Goal: Task Accomplishment & Management: Manage account settings

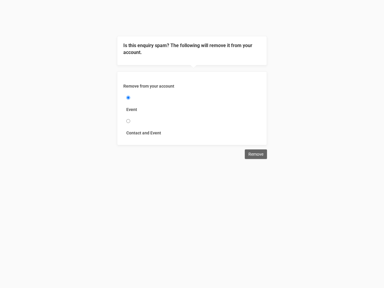
click at [192, 79] on div "Remove from your account Event Contact and Event" at bounding box center [192, 108] width 150 height 74
click at [192, 73] on div "Remove from your account Event Contact and Event" at bounding box center [192, 108] width 150 height 74
click at [192, 108] on label "Event" at bounding box center [191, 109] width 131 height 6
click at [130, 100] on input "Event" at bounding box center [128, 98] width 4 height 4
click at [256, 154] on input "Remove" at bounding box center [256, 154] width 22 height 10
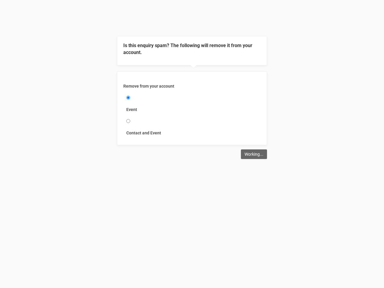
type input "Remove"
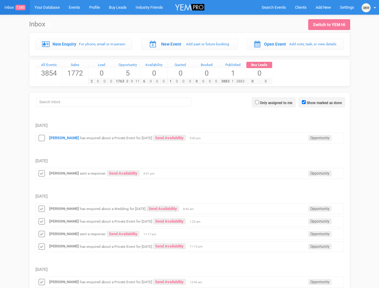
click at [189, 144] on td "Tuesday, August 12" at bounding box center [189, 154] width 308 height 23
click at [273, 7] on span "Search Events" at bounding box center [273, 7] width 24 height 4
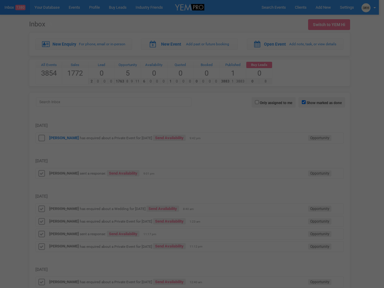
click at [0, 0] on div at bounding box center [0, 0] width 0 height 0
click at [368, 7] on div at bounding box center [192, 144] width 384 height 288
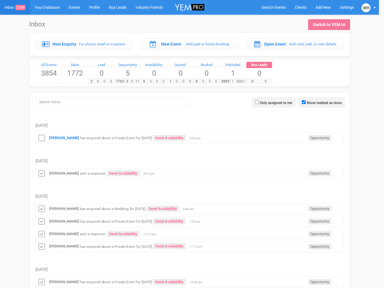
click at [321, 102] on div at bounding box center [192, 144] width 384 height 288
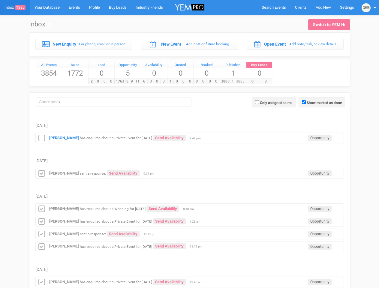
click at [273, 102] on label "Only assigned to me" at bounding box center [276, 102] width 32 height 5
click at [259, 102] on input "Only assigned to me" at bounding box center [257, 102] width 4 height 4
checkbox input "true"
click at [42, 138] on icon at bounding box center [41, 138] width 9 height 8
click at [189, 173] on div "Laura Newton sent a response: Send Availability Opportunity 9:01 pm" at bounding box center [189, 173] width 308 height 11
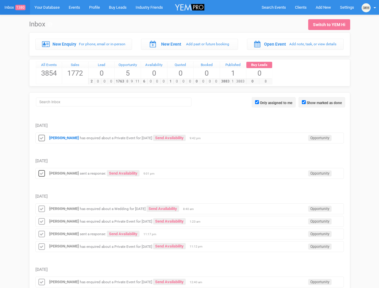
click at [42, 173] on icon at bounding box center [41, 174] width 9 height 8
